Goal: Communication & Community: Answer question/provide support

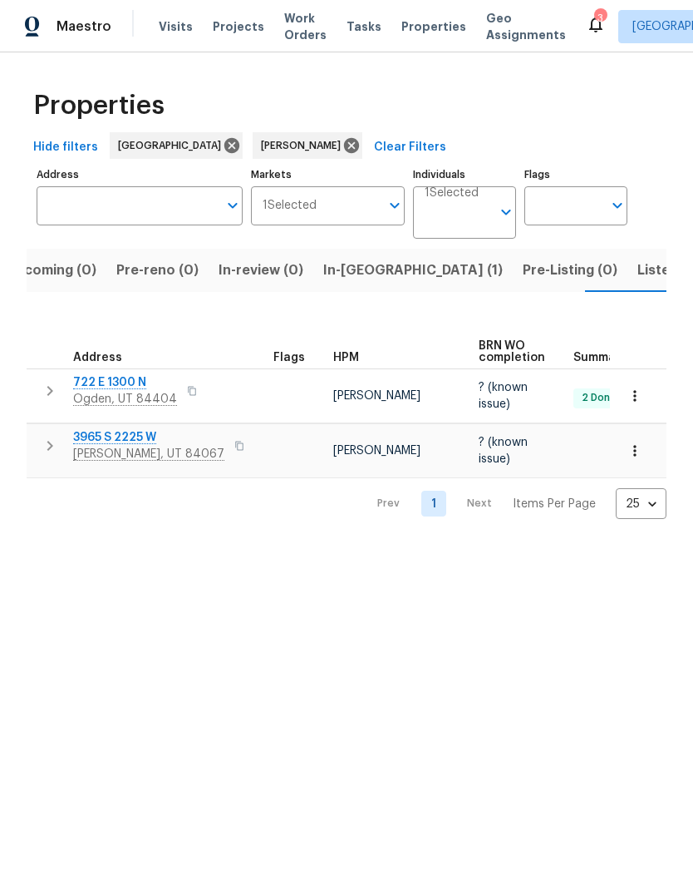
scroll to position [0, -22]
click at [638, 270] on span "Listed (10)" at bounding box center [673, 270] width 70 height 23
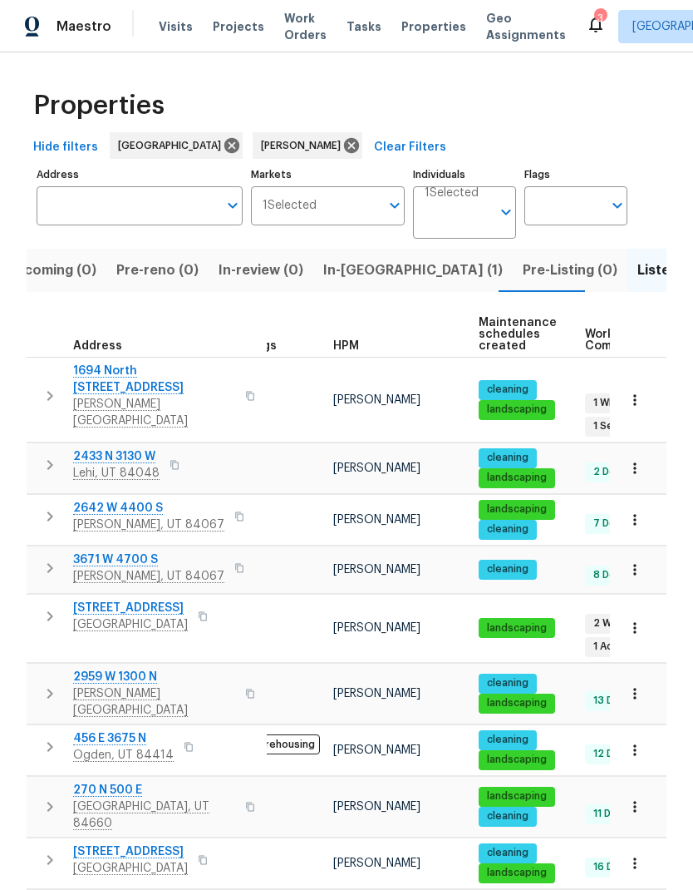
scroll to position [13, 28]
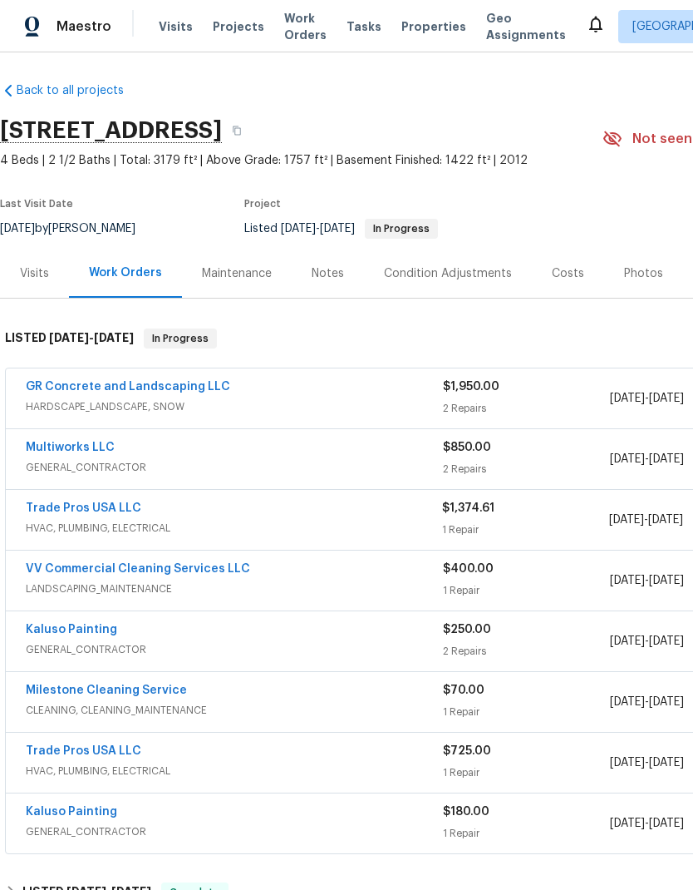
scroll to position [3, 0]
click at [77, 453] on link "Multiworks LLC" at bounding box center [70, 447] width 89 height 12
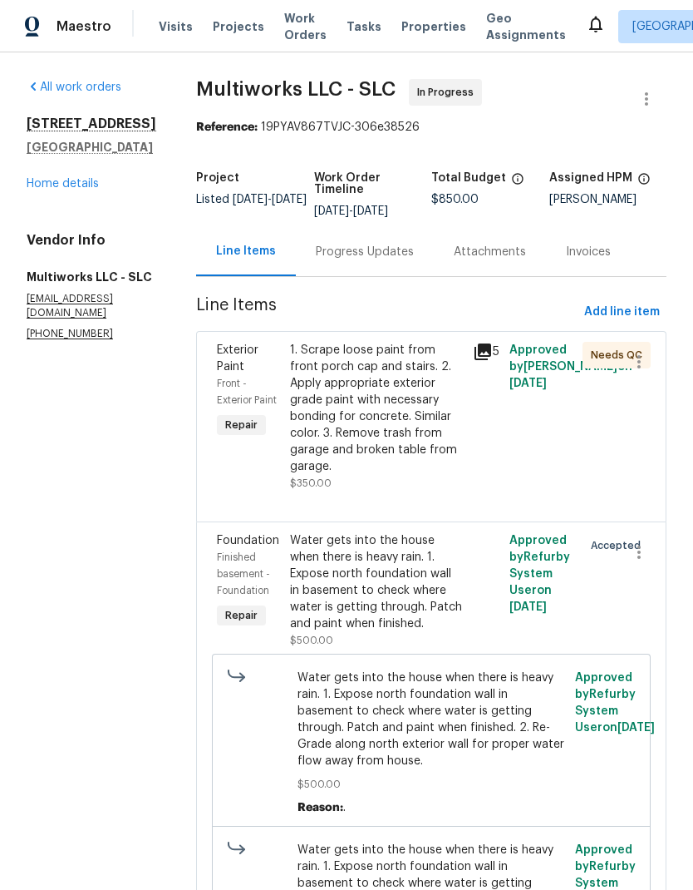
click at [388, 407] on div "1. Scrape loose paint from front porch cap and stairs. 2. Apply appropriate ext…" at bounding box center [376, 408] width 173 height 133
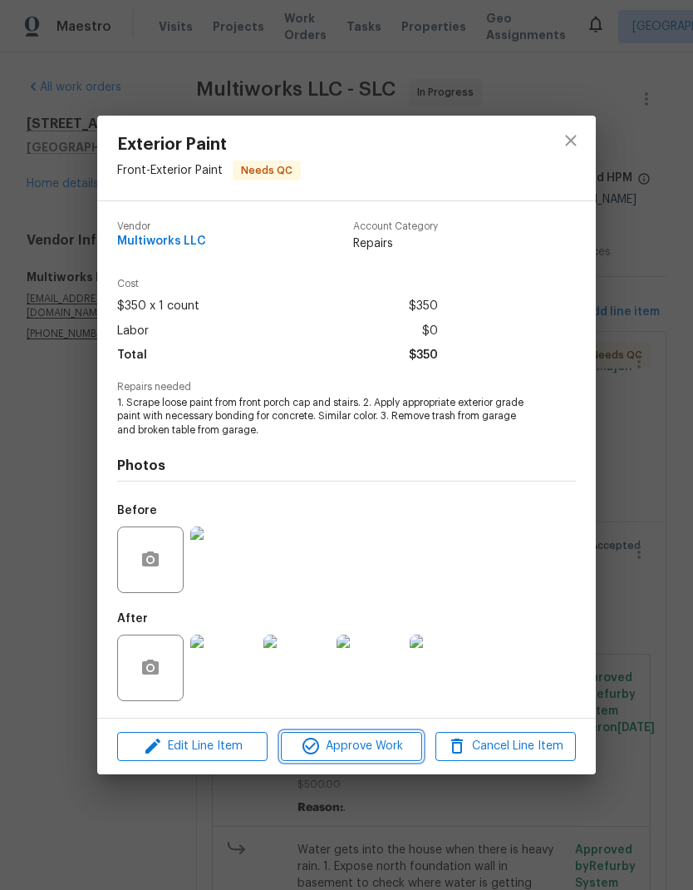
click at [375, 751] on span "Approve Work" at bounding box center [351, 746] width 131 height 21
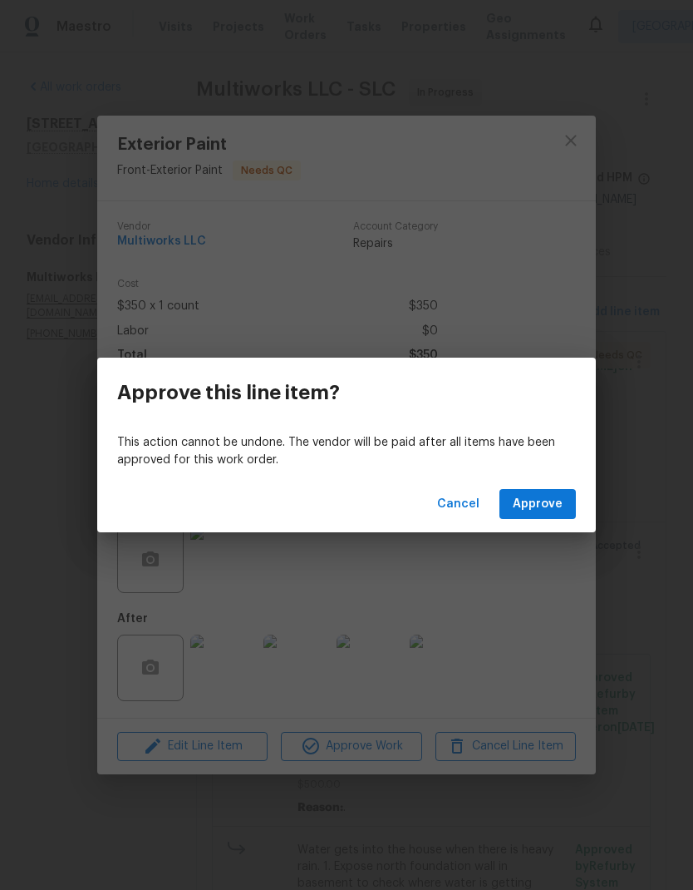
click at [552, 503] on span "Approve" at bounding box center [538, 504] width 50 height 21
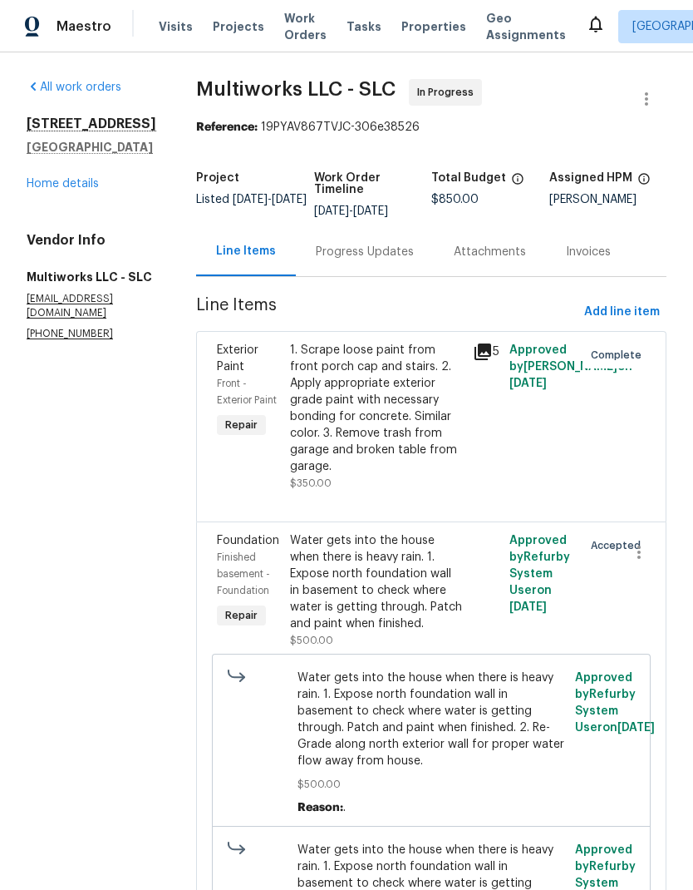
click at [90, 192] on div "53 W Lake View Terrace Rd Saratoga Springs, UT 84045 Home details" at bounding box center [92, 154] width 130 height 76
click at [76, 190] on link "Home details" at bounding box center [63, 184] width 72 height 12
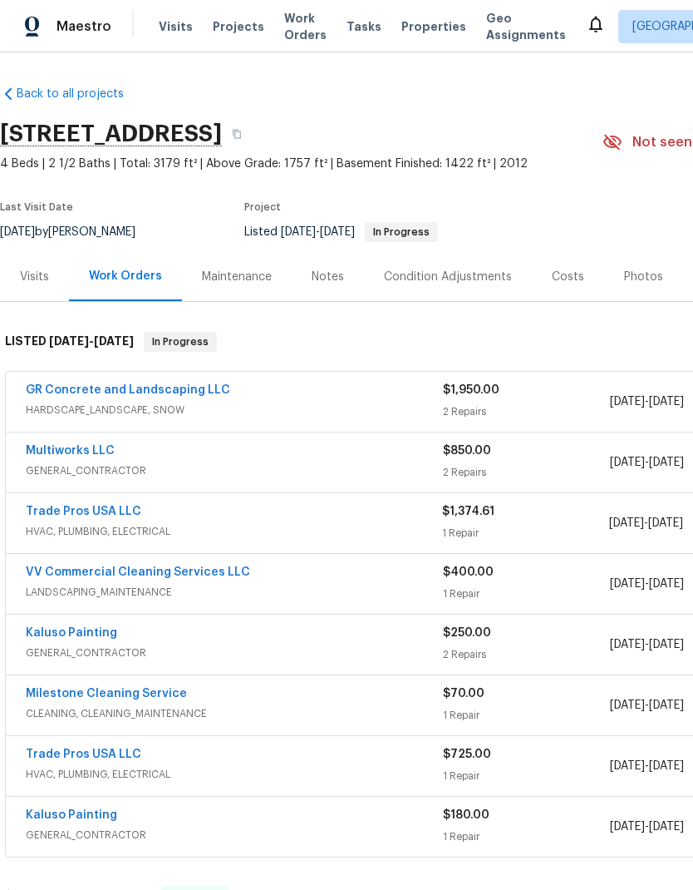
click at [79, 456] on link "Multiworks LLC" at bounding box center [70, 451] width 89 height 12
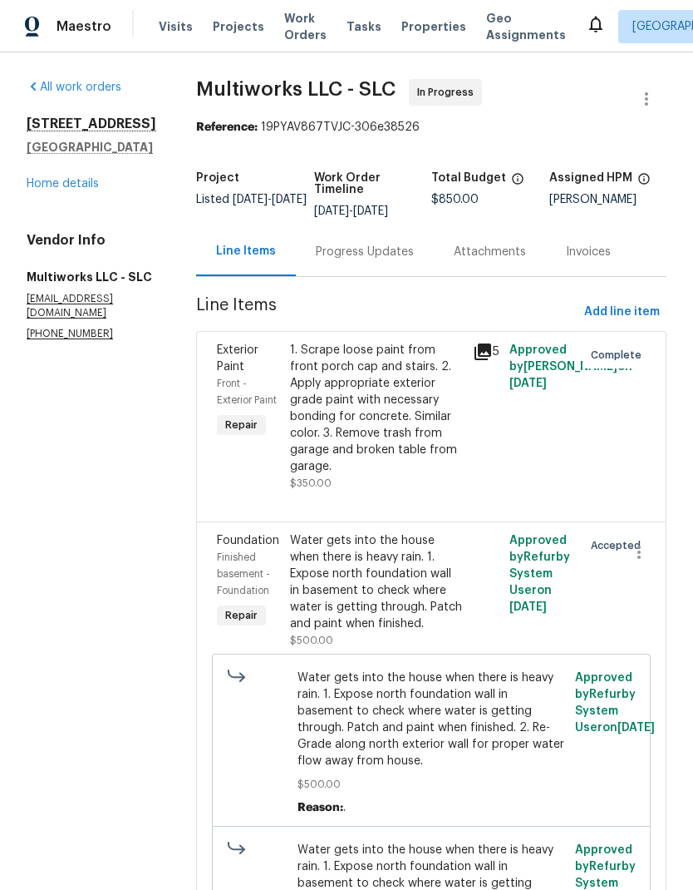
click at [371, 254] on div "Progress Updates" at bounding box center [365, 252] width 98 height 17
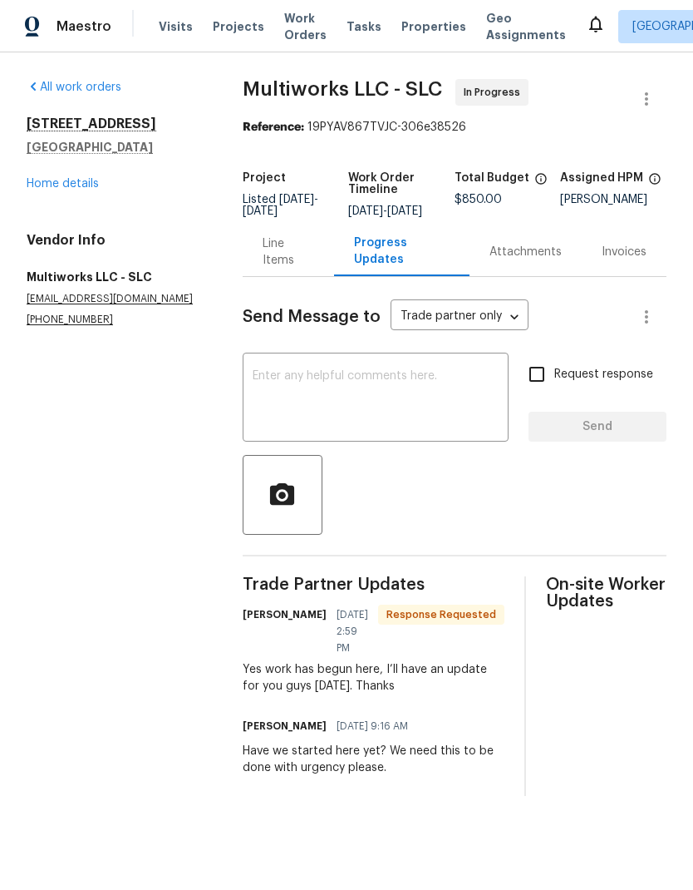
click at [420, 387] on textarea at bounding box center [376, 399] width 246 height 58
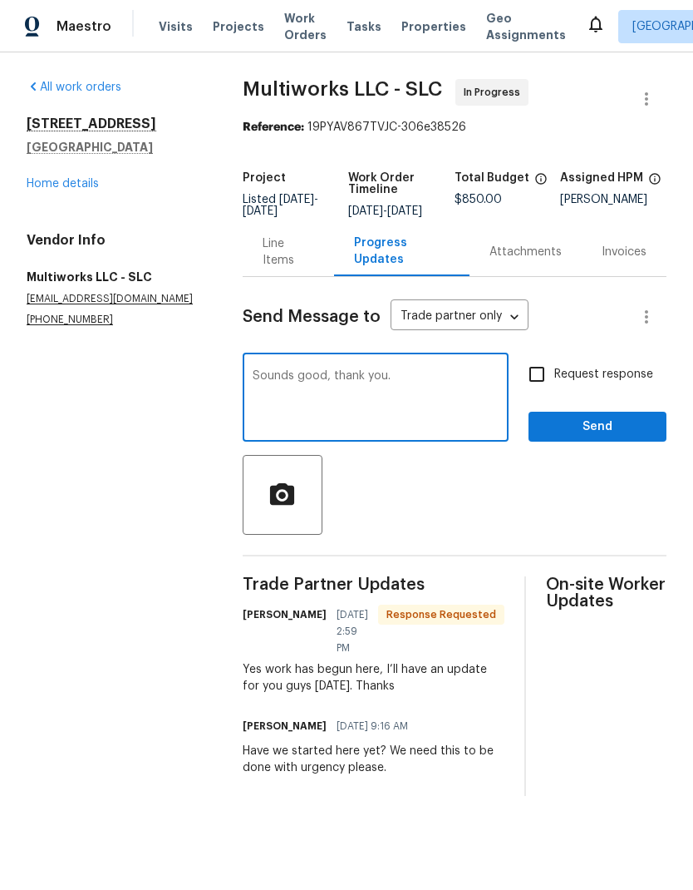
click at [331, 406] on textarea "Sounds good, thank you." at bounding box center [376, 399] width 246 height 58
click at [331, 405] on textarea "Sounds good, thank you." at bounding box center [376, 399] width 246 height 58
click at [316, 398] on textarea "Sounds good, thank you." at bounding box center [376, 399] width 246 height 58
click at [334, 384] on textarea "Sounds good, thank you." at bounding box center [376, 399] width 246 height 58
type textarea "Sounds good, thank you."
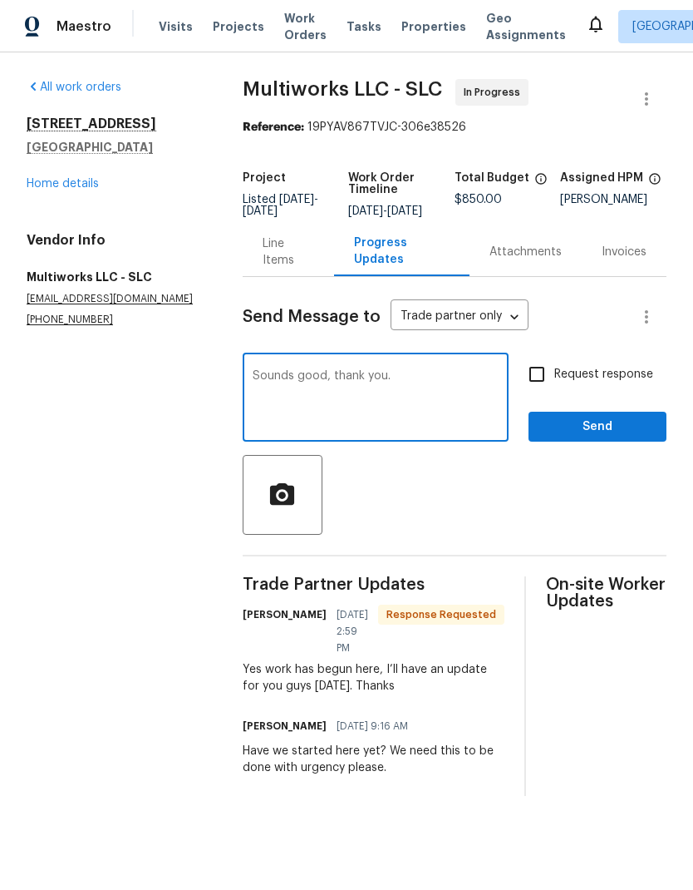
click at [313, 379] on div "Sounds good, thank you. x ​" at bounding box center [376, 399] width 266 height 85
click at [307, 372] on div "Sounds good, thank you. x ​" at bounding box center [376, 399] width 266 height 85
type textarea "Have you been able to schedule a time for your guy to inspect the foundation wa…"
click at [545, 383] on input "Request response" at bounding box center [537, 374] width 35 height 35
checkbox input "true"
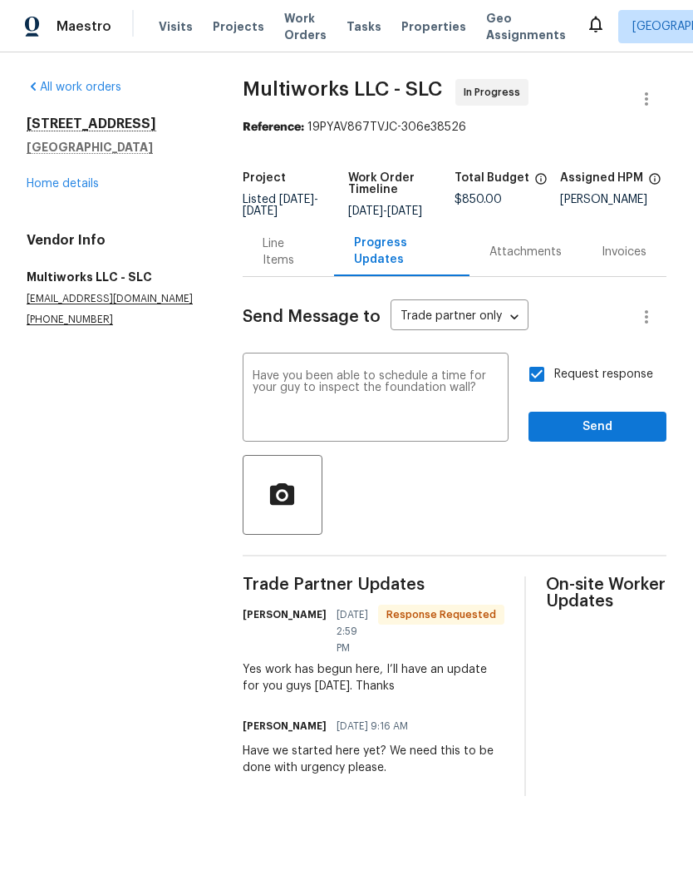
click at [617, 436] on span "Send" at bounding box center [597, 427] width 111 height 21
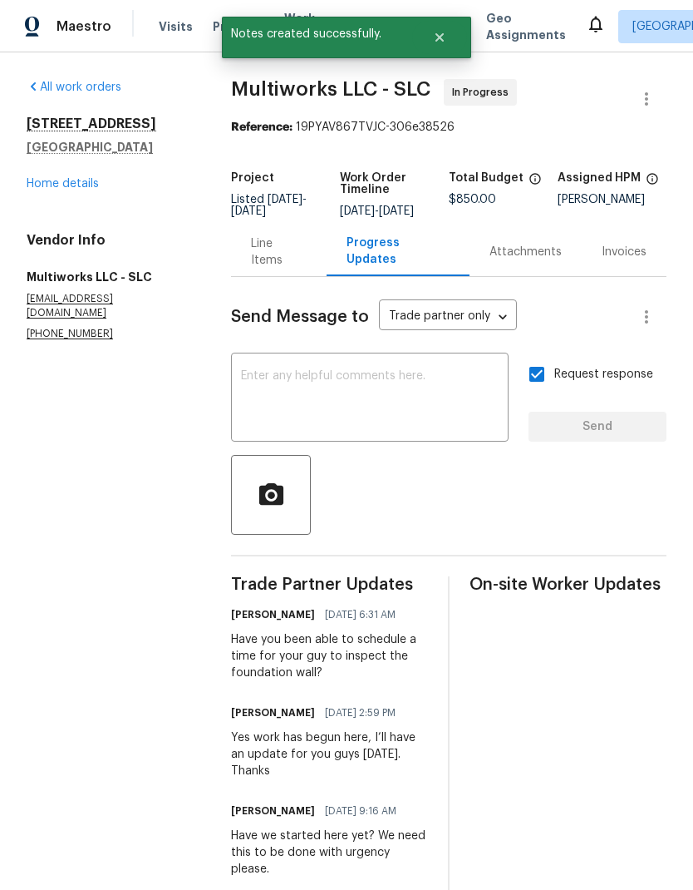
click at [78, 190] on link "Home details" at bounding box center [63, 184] width 72 height 12
